Goal: Task Accomplishment & Management: Use online tool/utility

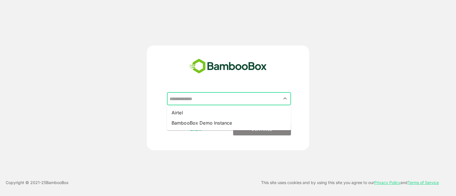
click at [217, 96] on input "text" at bounding box center [229, 99] width 122 height 11
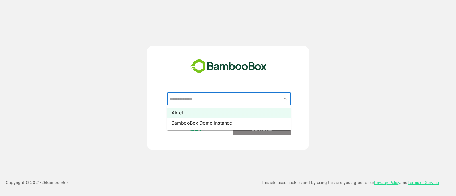
click at [206, 116] on li "Airtel" at bounding box center [229, 113] width 124 height 10
type input "******"
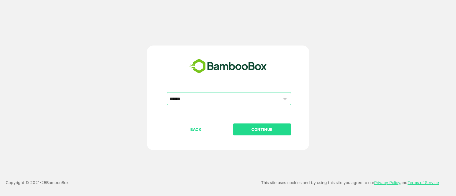
click at [242, 127] on p "CONTINUE" at bounding box center [262, 130] width 57 height 6
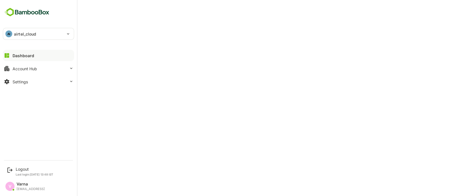
click at [19, 33] on p "airtel_cloud" at bounding box center [25, 34] width 23 height 6
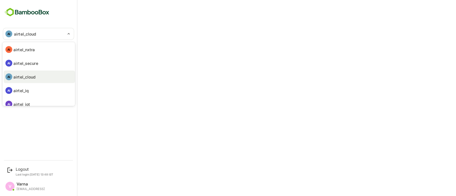
click at [103, 27] on div at bounding box center [228, 98] width 456 height 196
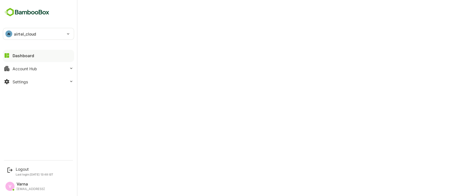
click at [27, 28] on div "**********" at bounding box center [38, 34] width 71 height 12
click at [27, 33] on p "airtel_cloud" at bounding box center [25, 34] width 23 height 6
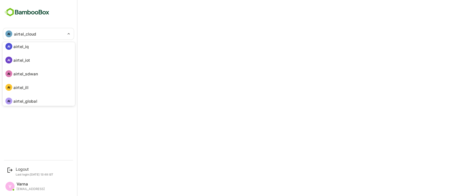
scroll to position [45, 0]
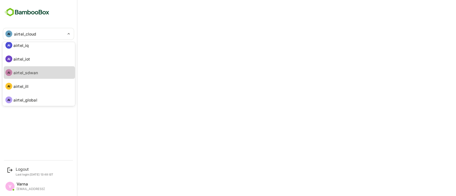
click at [32, 72] on p "airtel_sdwan" at bounding box center [25, 73] width 25 height 6
type input "**********"
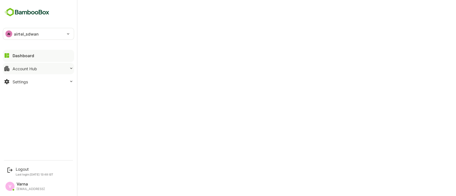
click at [53, 65] on button "Account Hub" at bounding box center [38, 68] width 71 height 11
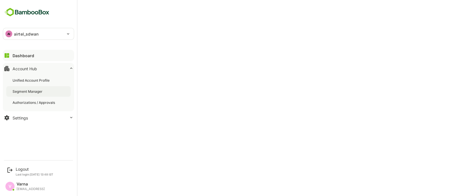
click at [47, 91] on div "Segment Manager" at bounding box center [38, 91] width 64 height 11
click at [37, 55] on button "Dashboard" at bounding box center [38, 55] width 71 height 11
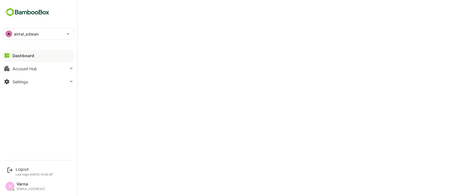
click at [25, 30] on div "AI airtel_sdwan" at bounding box center [35, 33] width 64 height 11
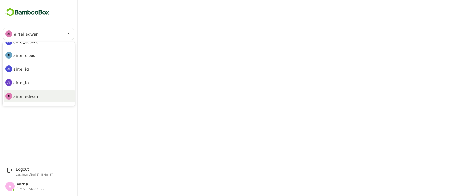
scroll to position [21, 0]
